Goal: Information Seeking & Learning: Learn about a topic

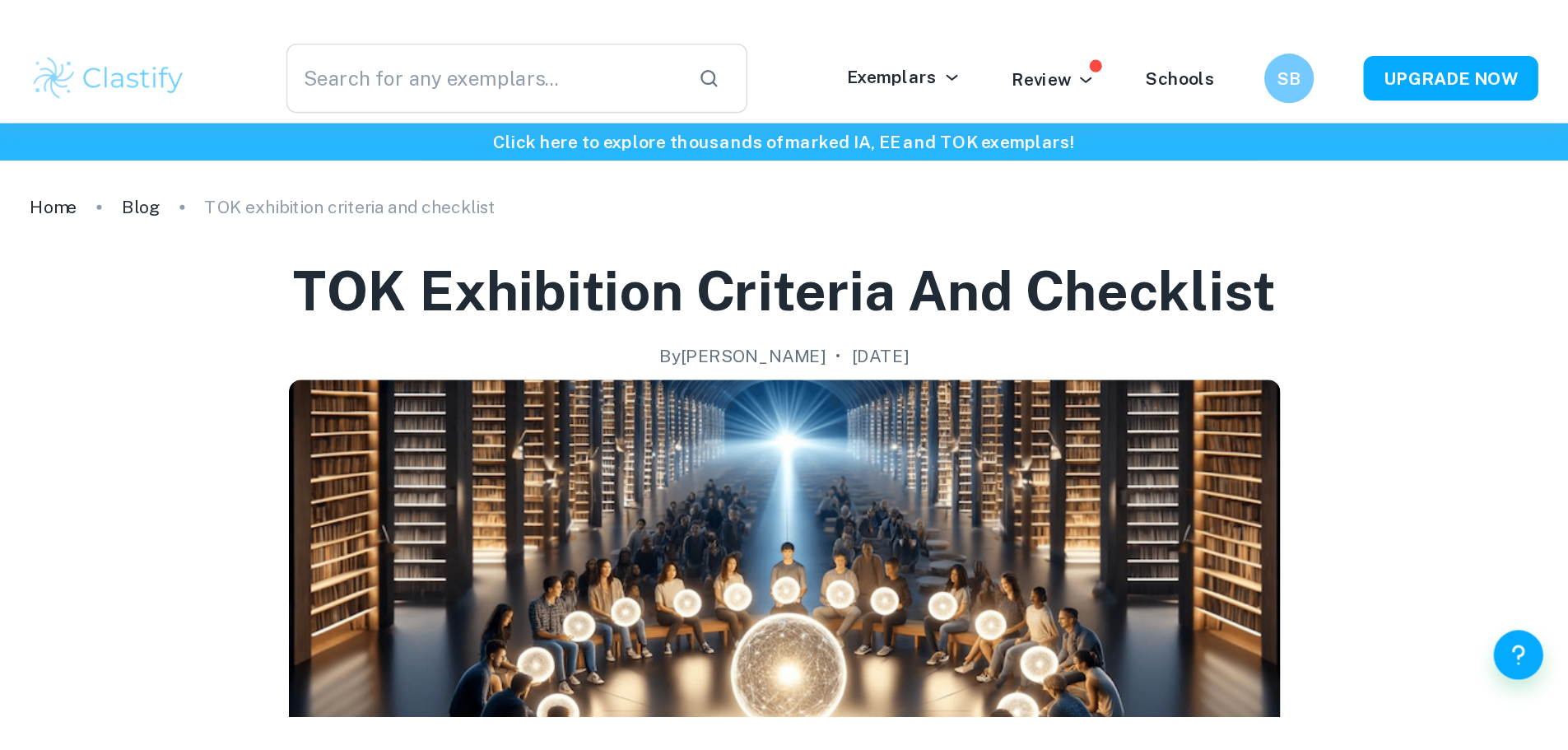
scroll to position [762, 0]
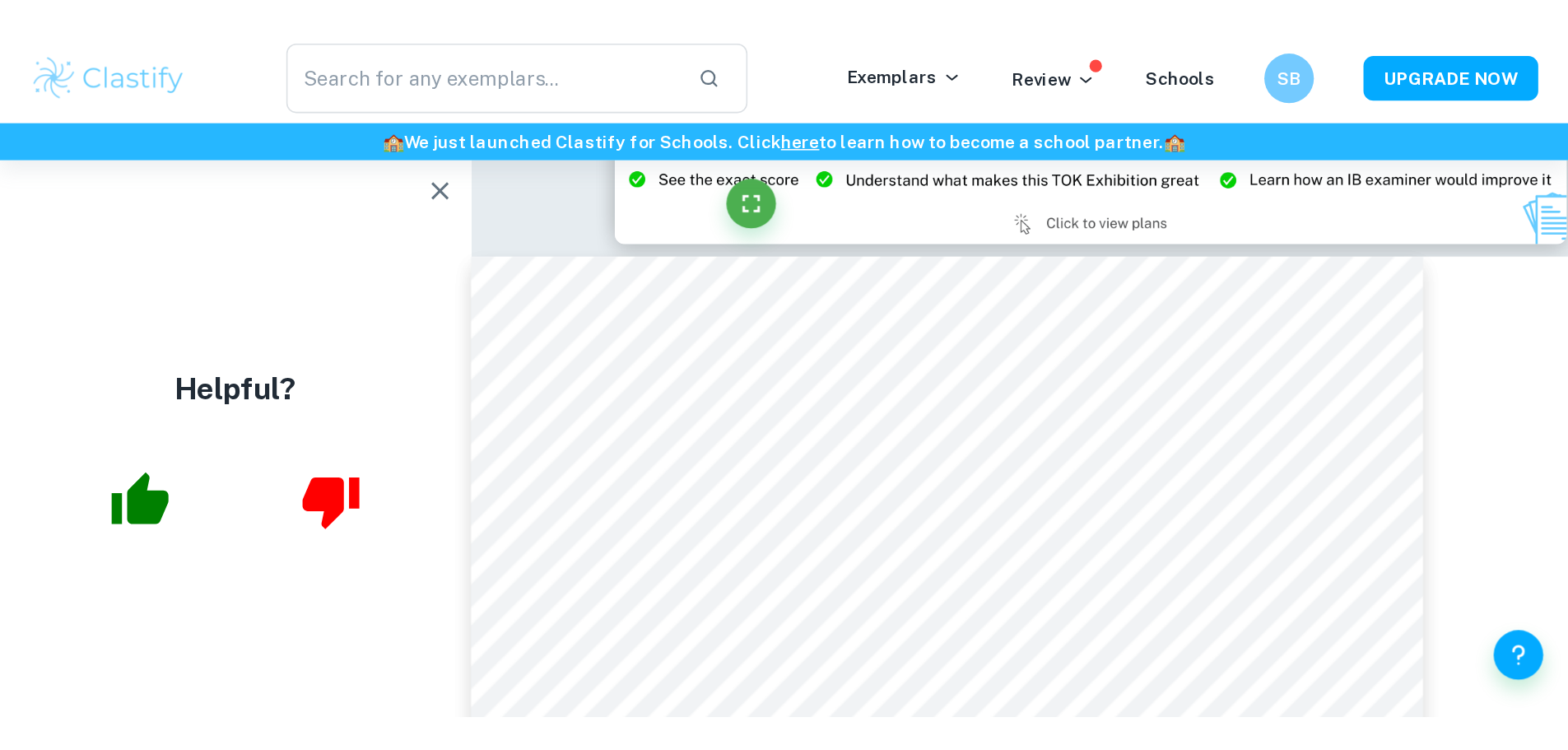
scroll to position [2152, 0]
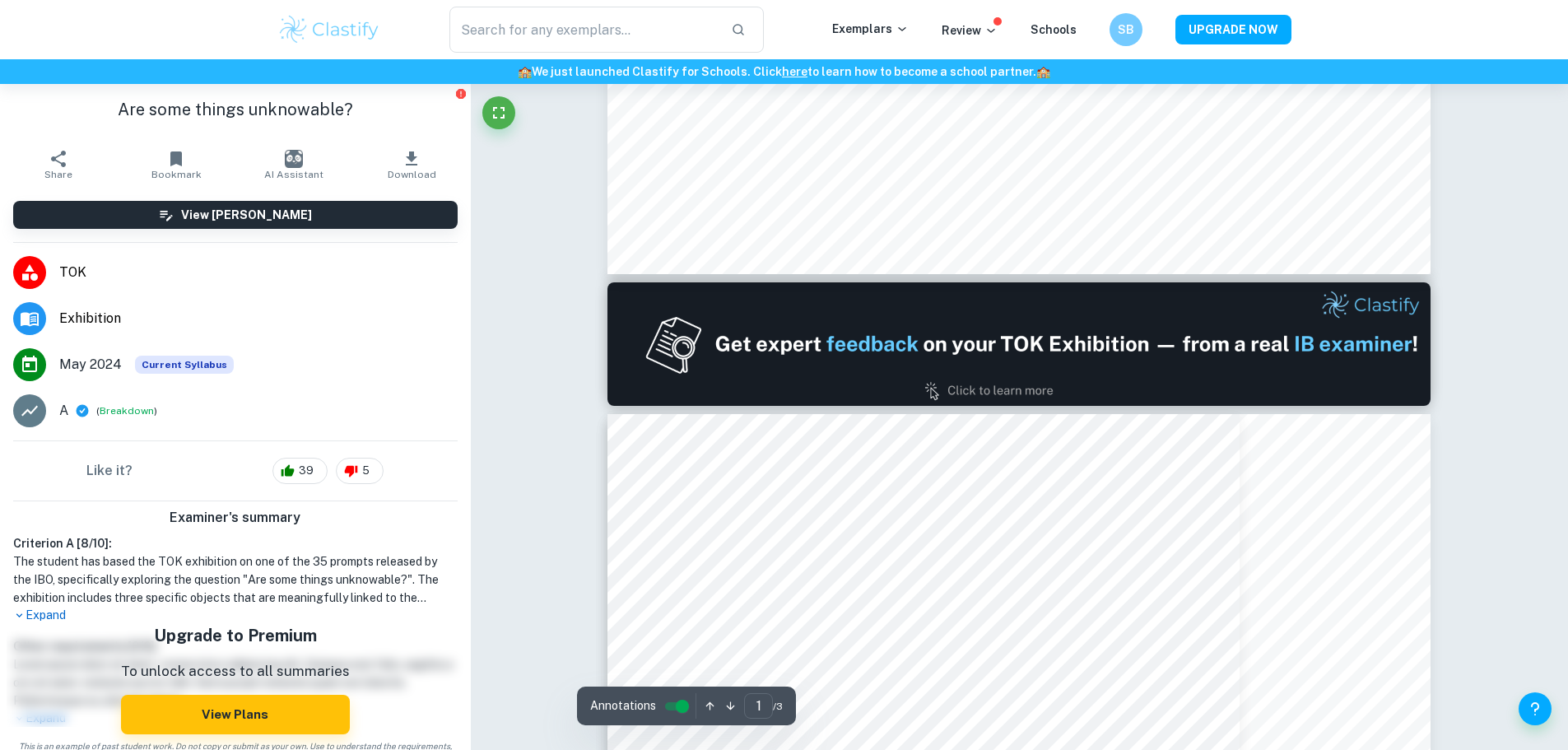
scroll to position [987, 0]
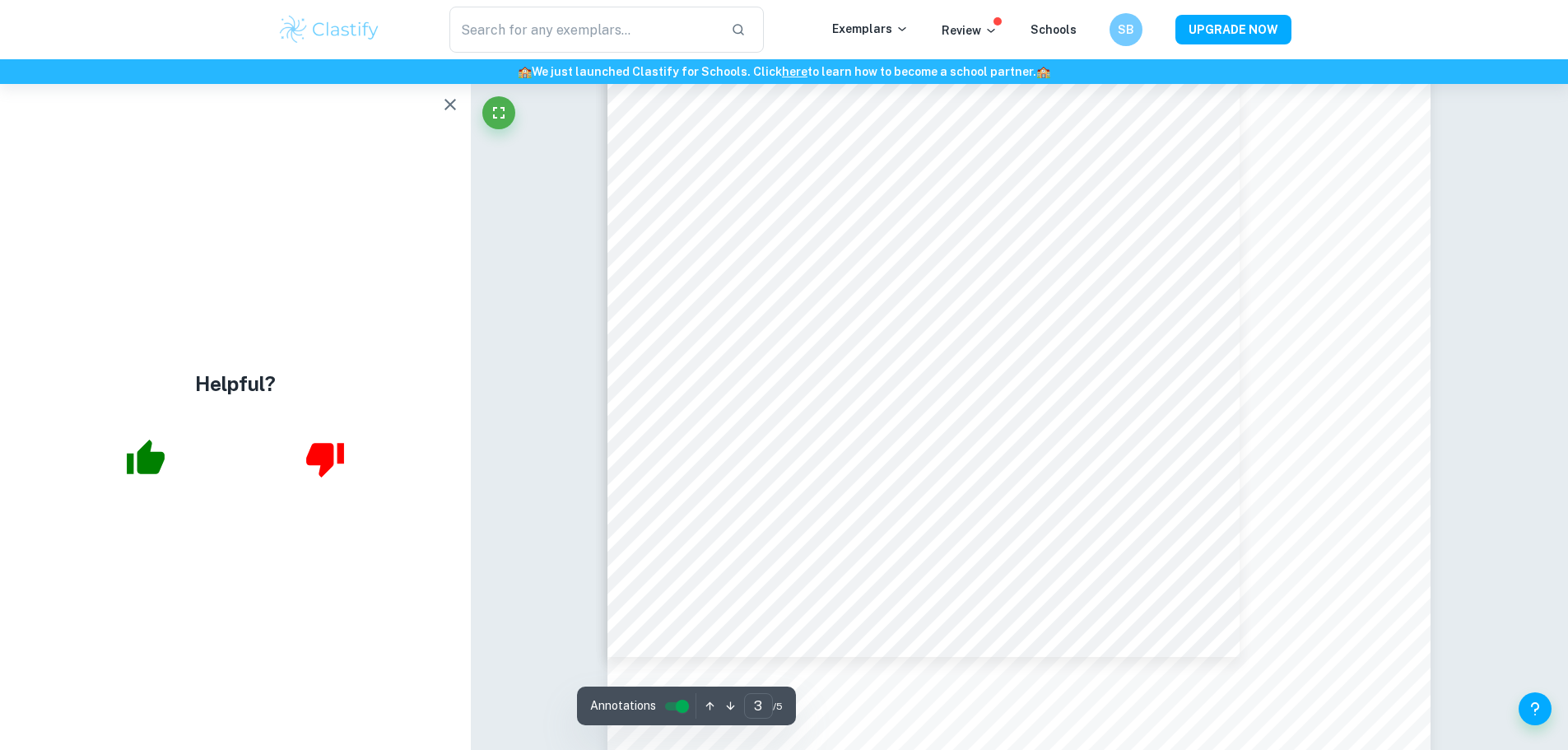
scroll to position [2437, 0]
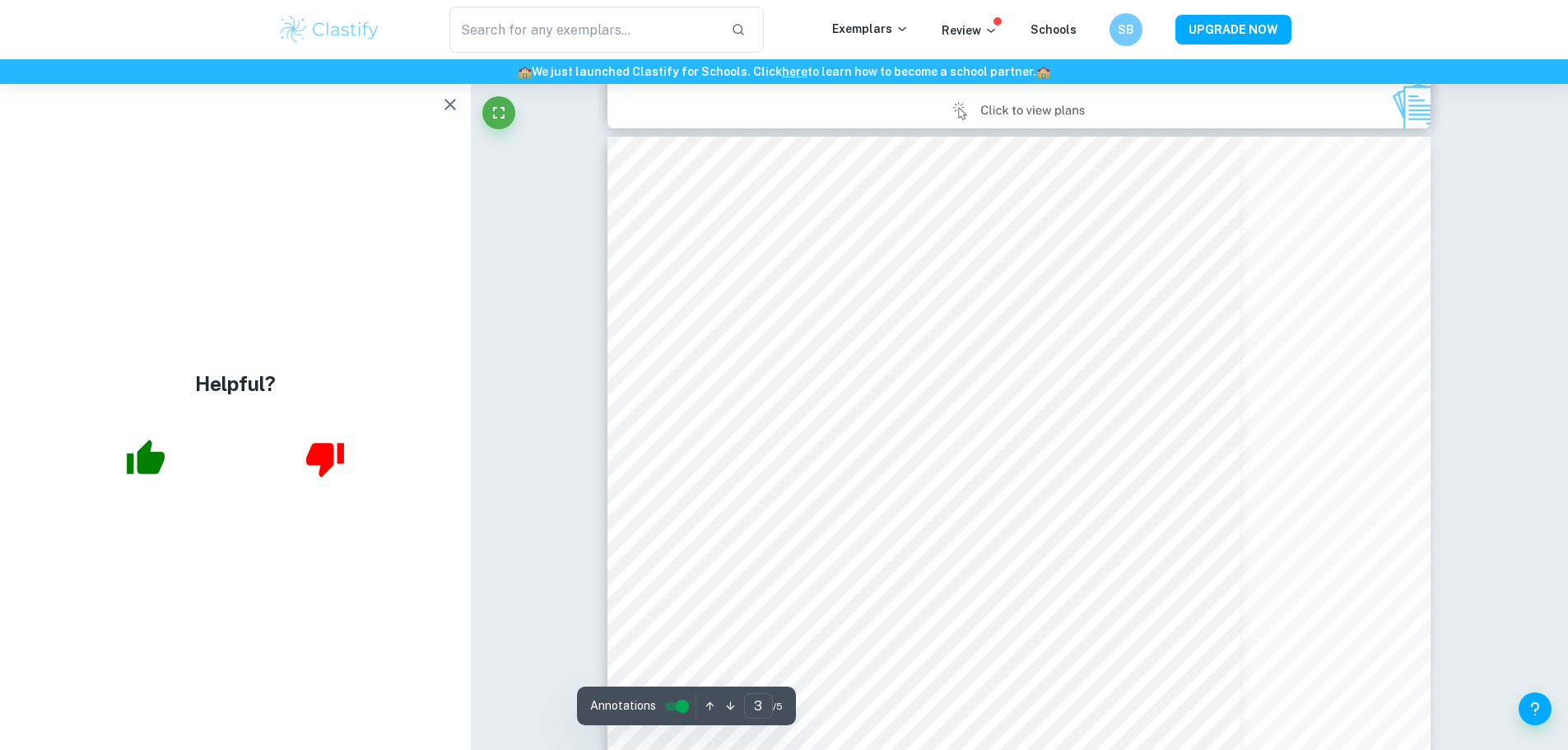
click at [445, 100] on icon "button" at bounding box center [450, 105] width 20 height 20
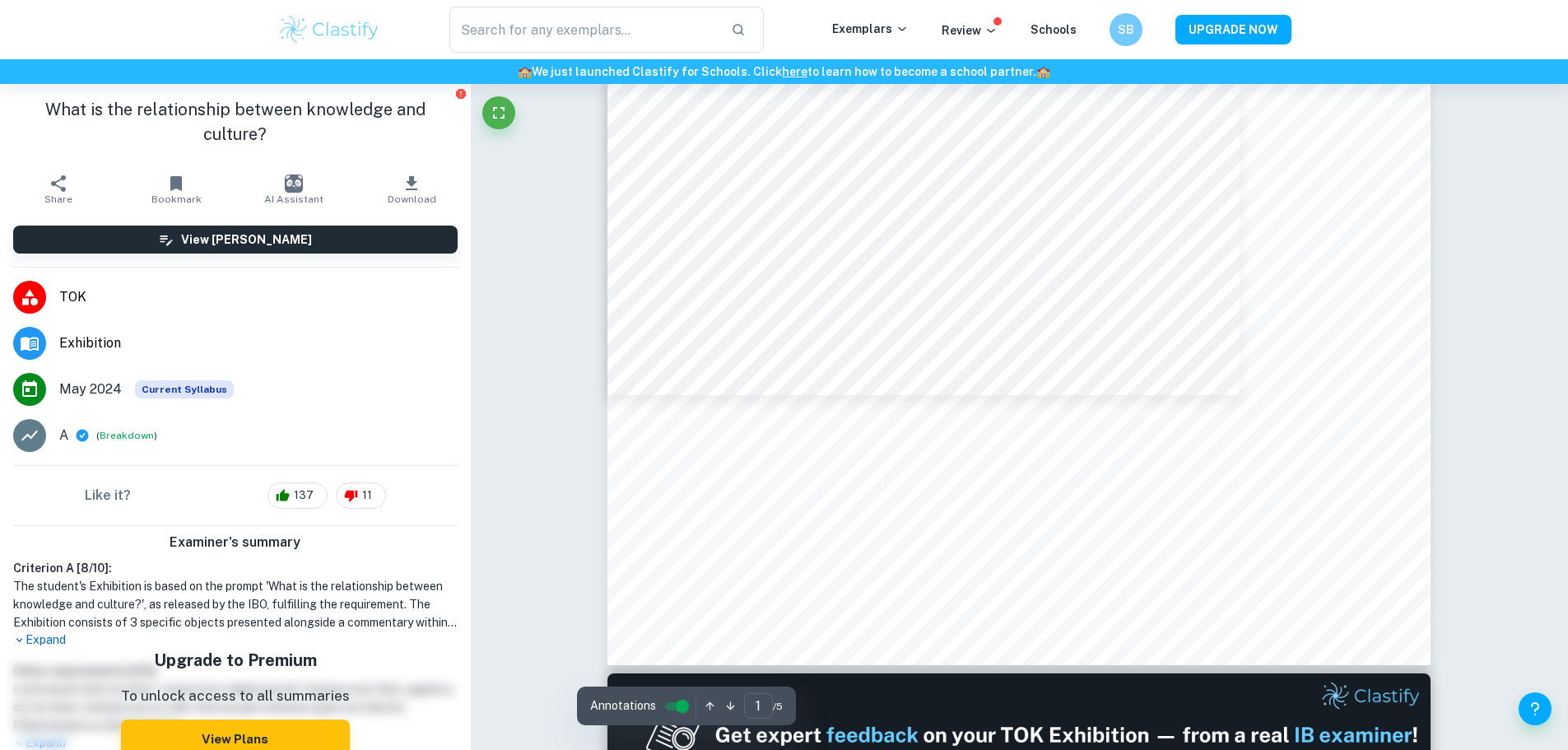
scroll to position [635, 0]
